Goal: Task Accomplishment & Management: Use online tool/utility

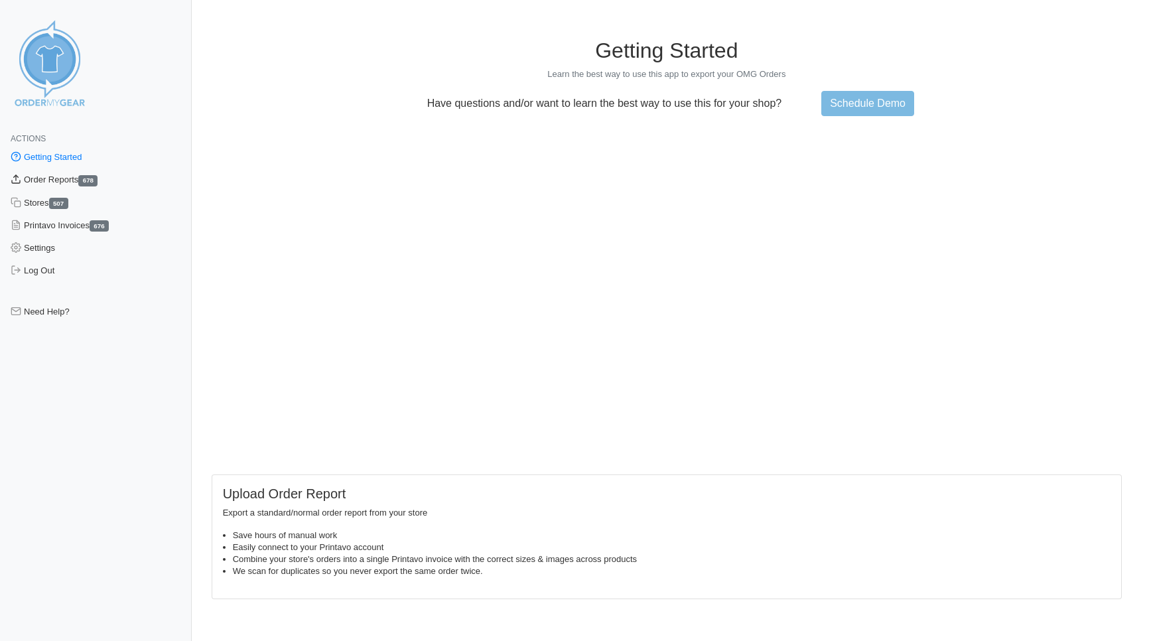
click at [54, 181] on link "Order Reports 678" at bounding box center [96, 180] width 192 height 23
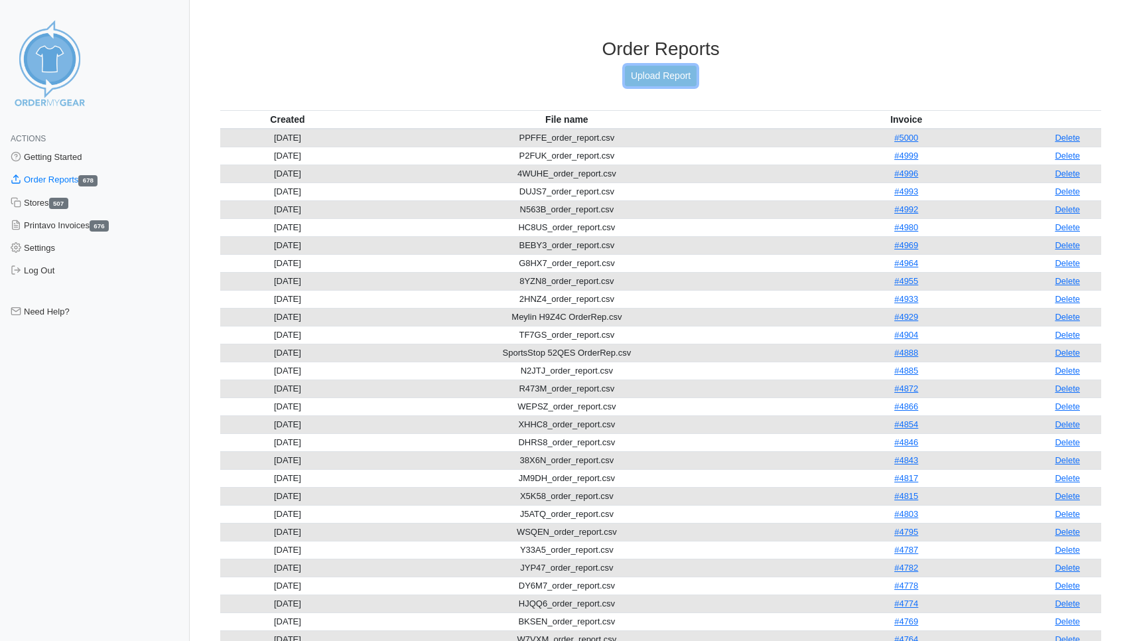
click at [661, 80] on link "Upload Report" at bounding box center [661, 76] width 72 height 21
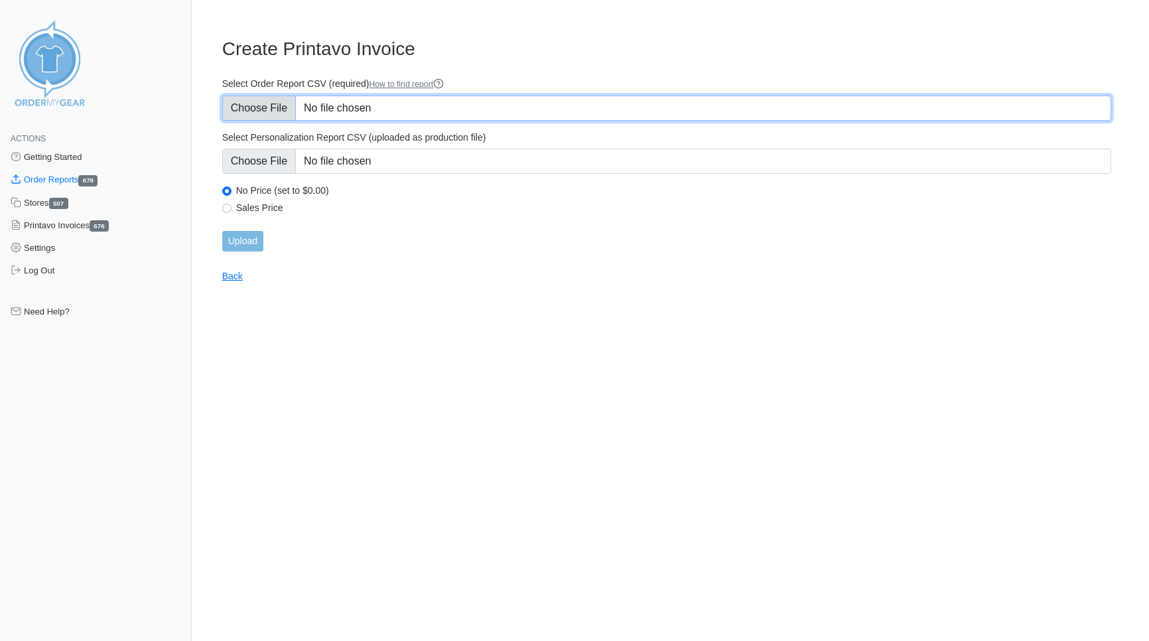
click at [266, 108] on input "Select Order Report CSV (required) How to find report" at bounding box center [666, 108] width 889 height 25
type input "C:\fakepath\86VVY_order_report.csv"
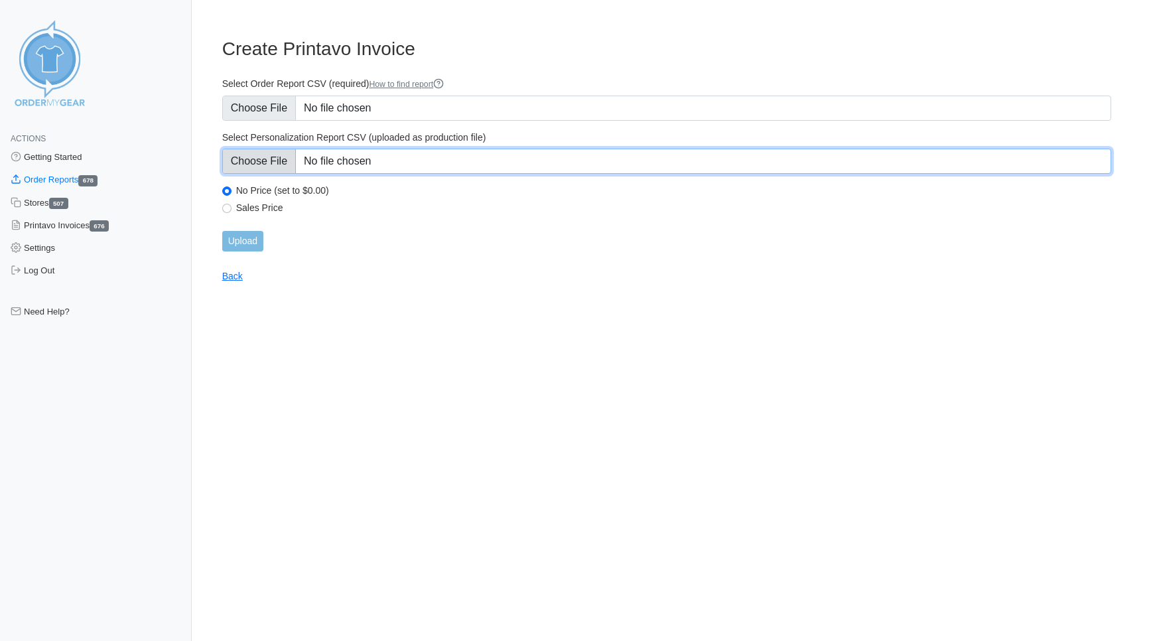
click at [263, 165] on input "Select Personalization Report CSV (uploaded as production file)" at bounding box center [666, 161] width 889 height 25
type input "C:\fakepath\86VVY_personalization_report.csv"
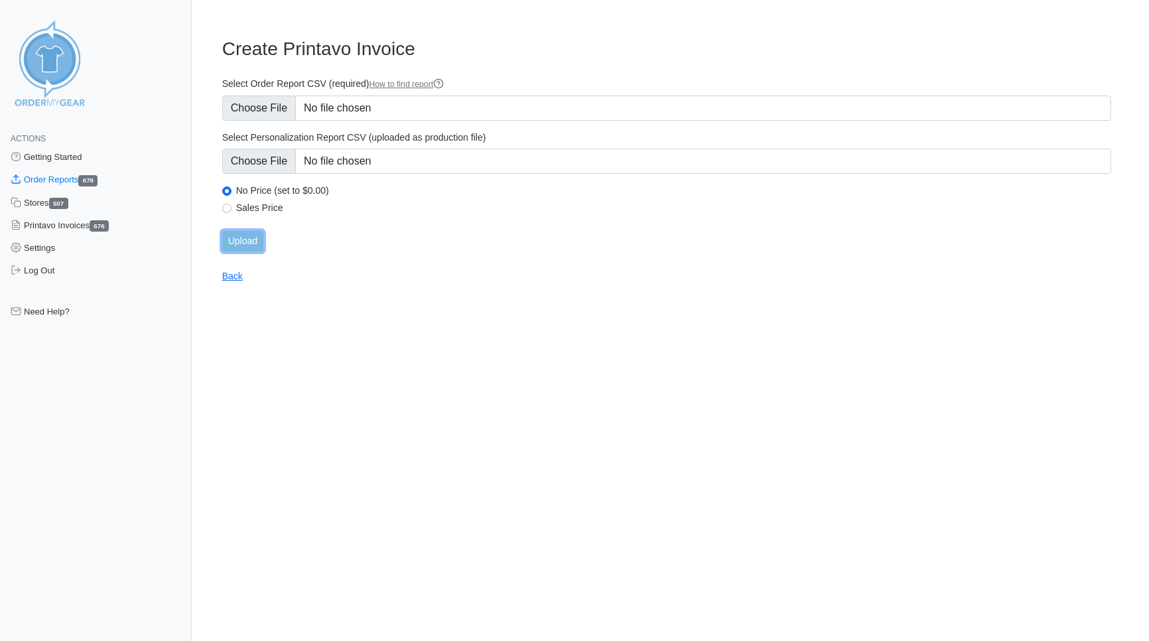
click at [243, 236] on input "Upload" at bounding box center [242, 241] width 41 height 21
